Goal: Book appointment/travel/reservation

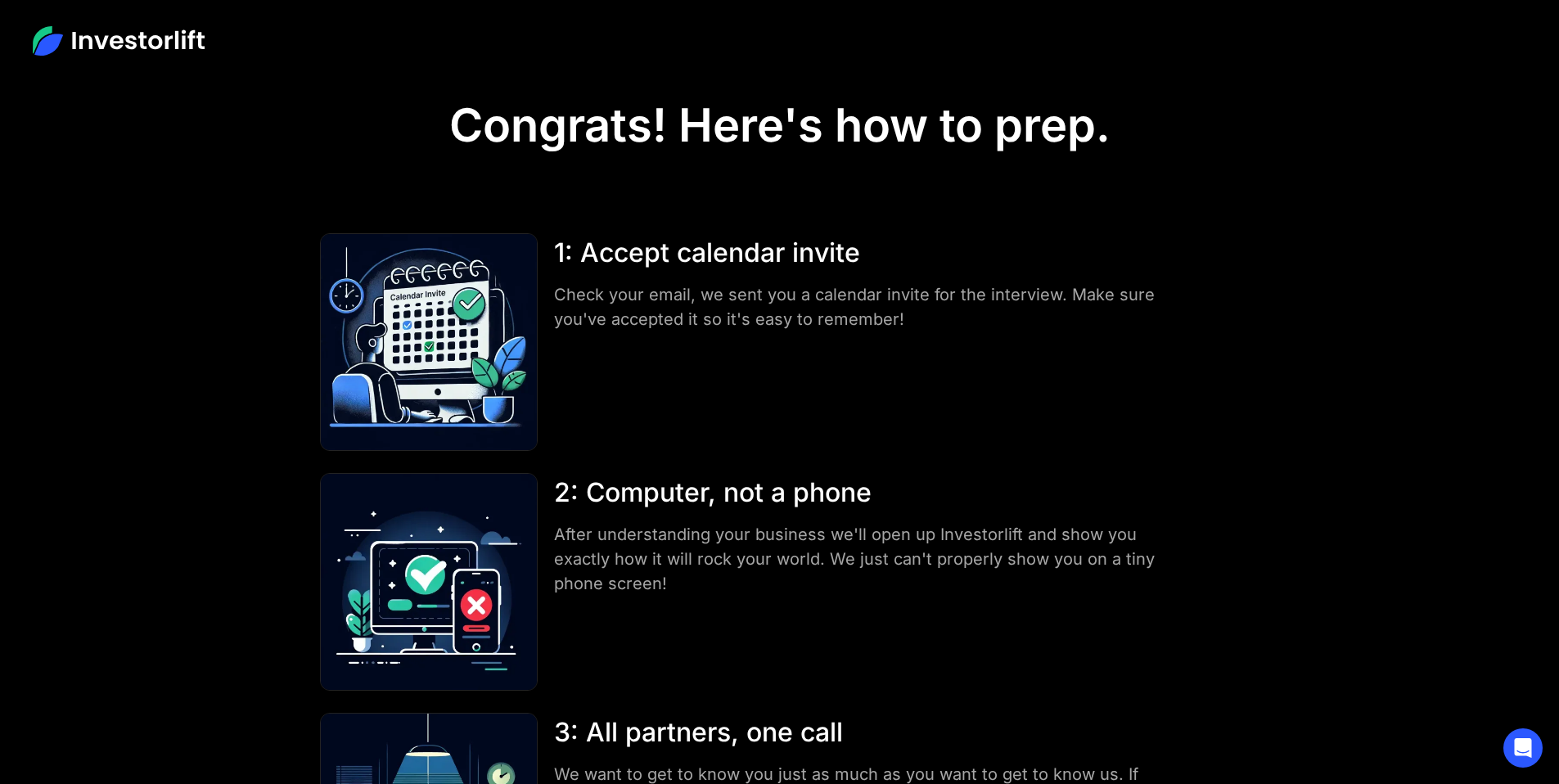
click at [164, 49] on img at bounding box center [118, 41] width 172 height 30
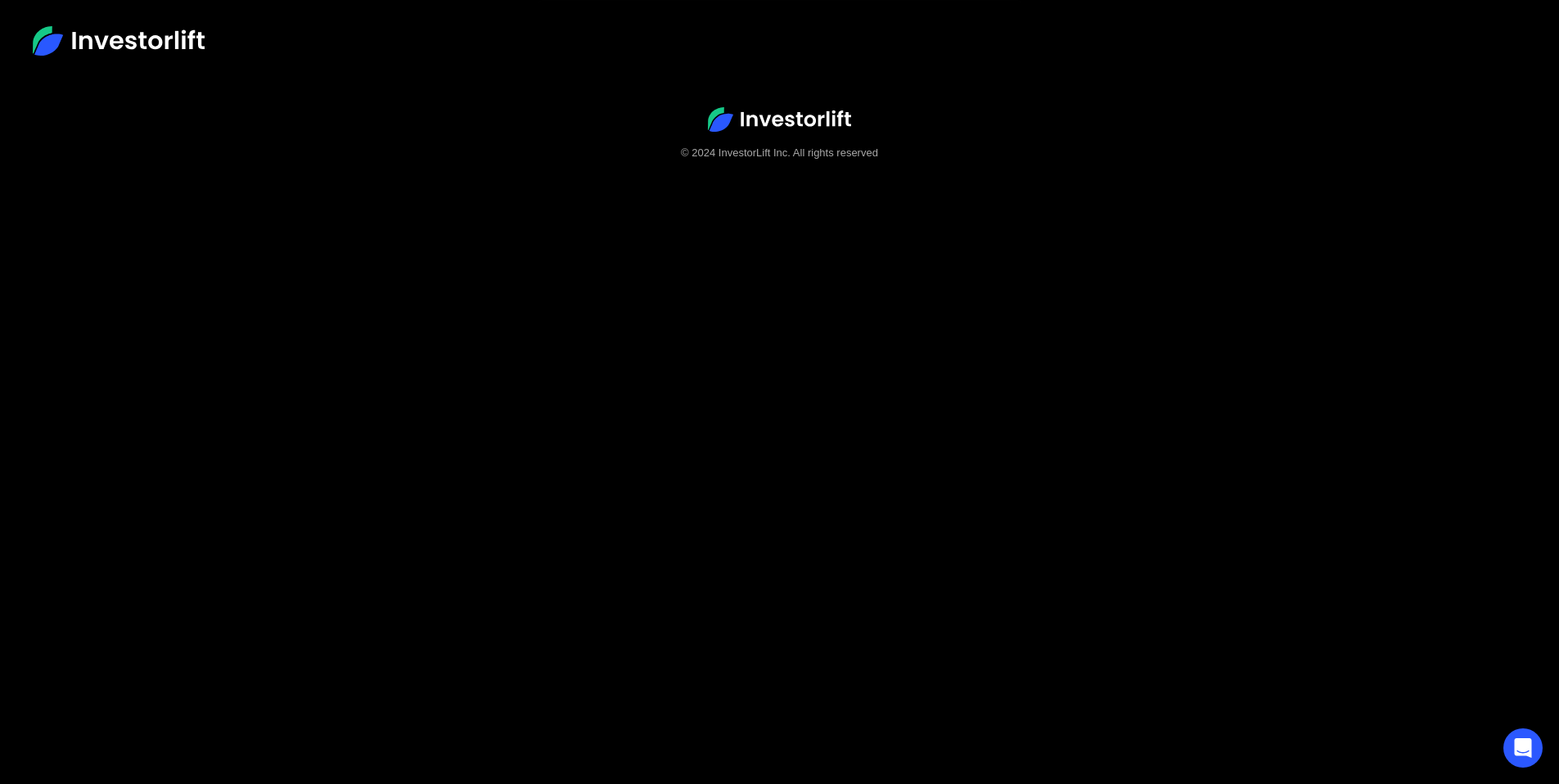
click at [165, 51] on img at bounding box center [118, 41] width 172 height 30
click at [163, 43] on img at bounding box center [118, 41] width 172 height 30
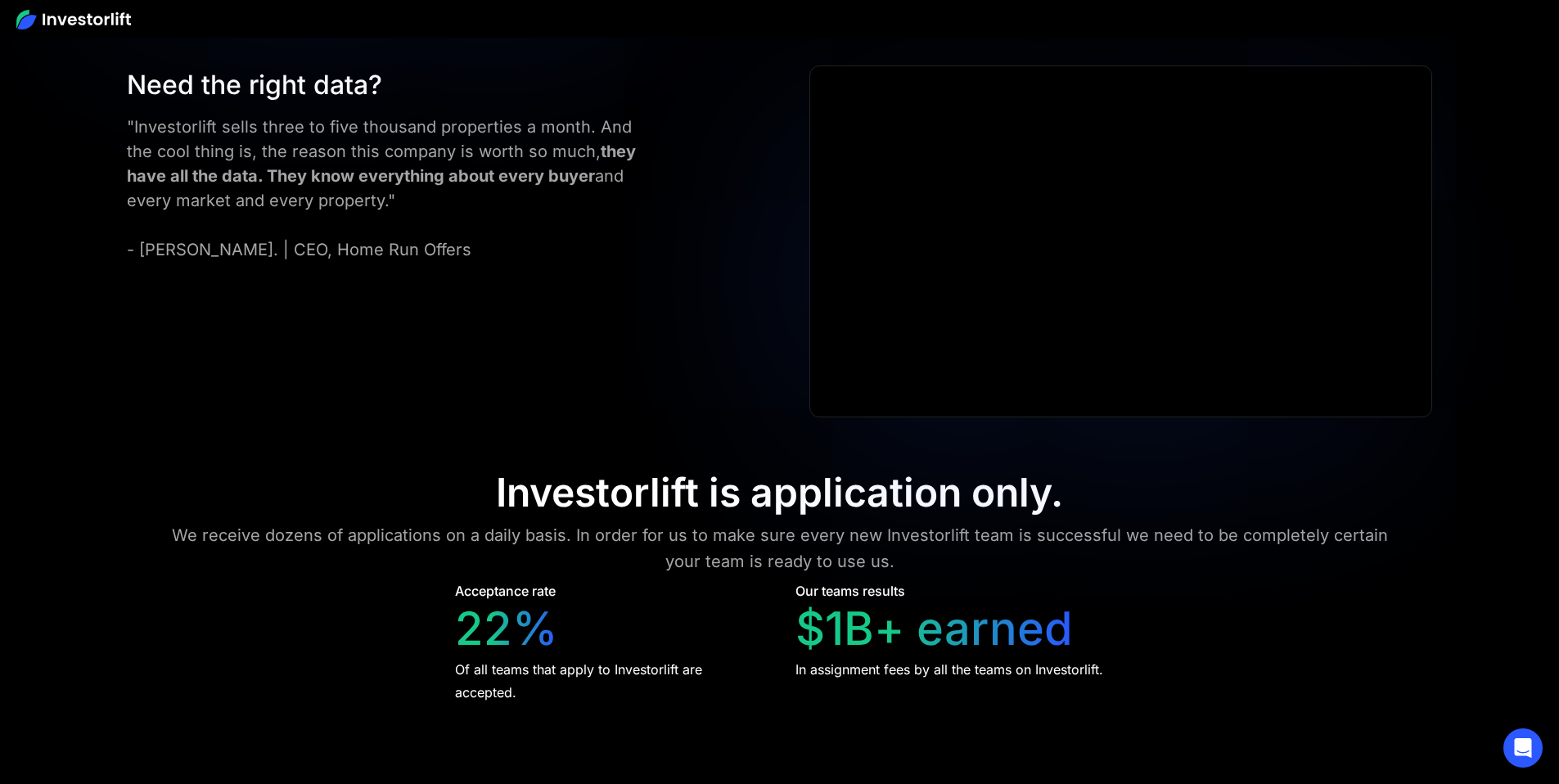
scroll to position [6662, 0]
